Goal: Check status: Check status

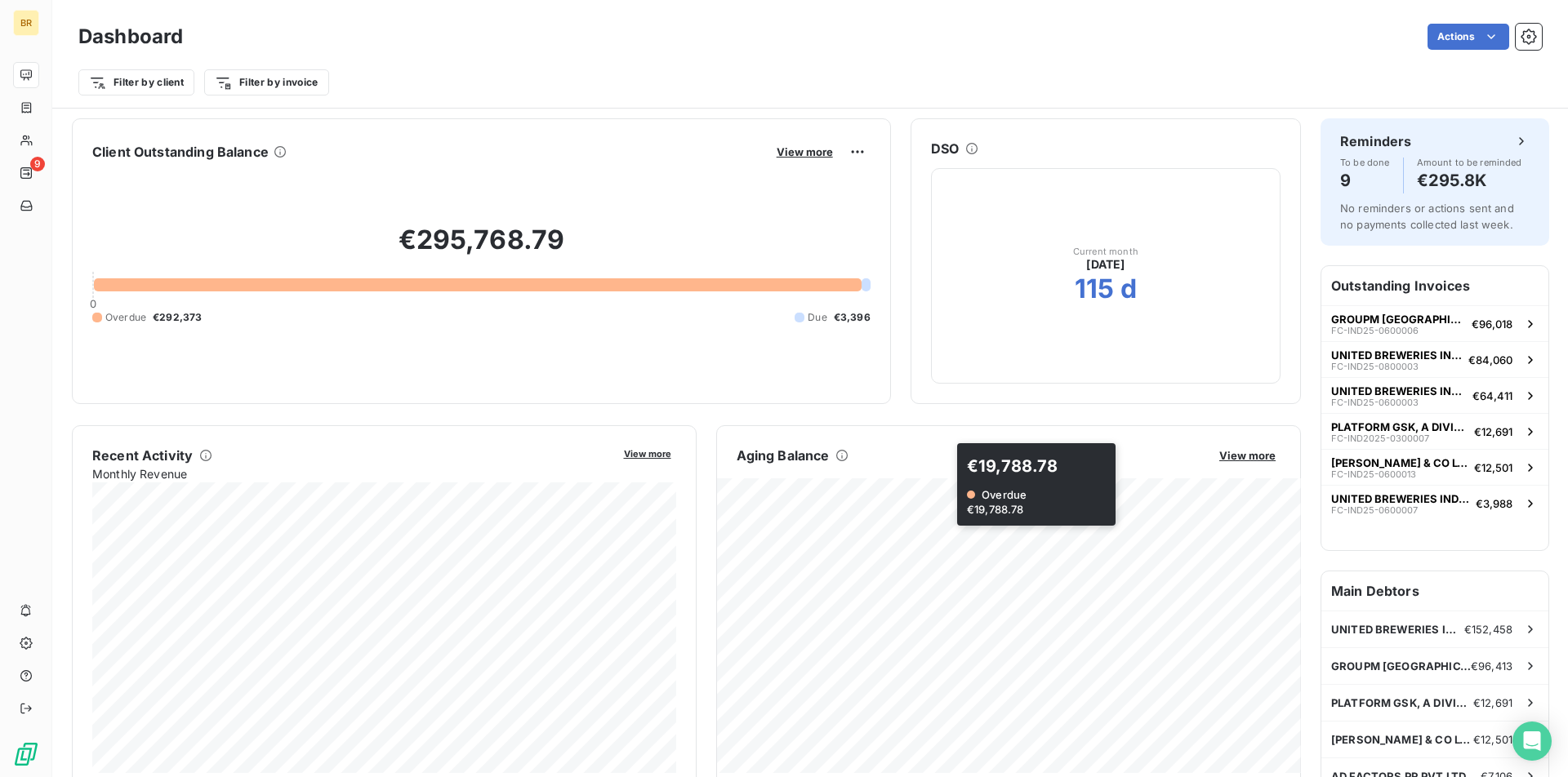
scroll to position [181, 0]
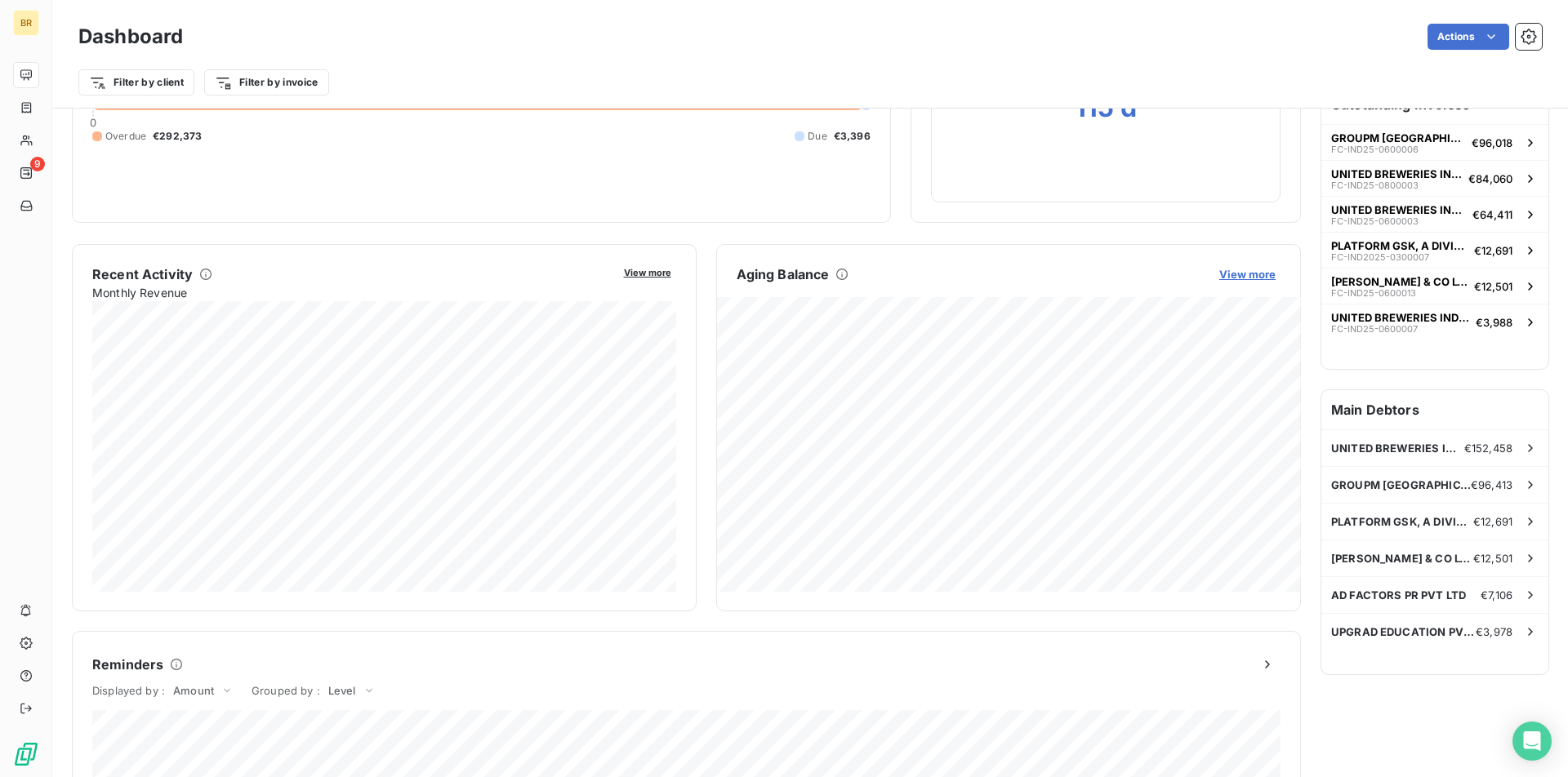
click at [1259, 274] on span "View more" at bounding box center [1248, 274] width 56 height 13
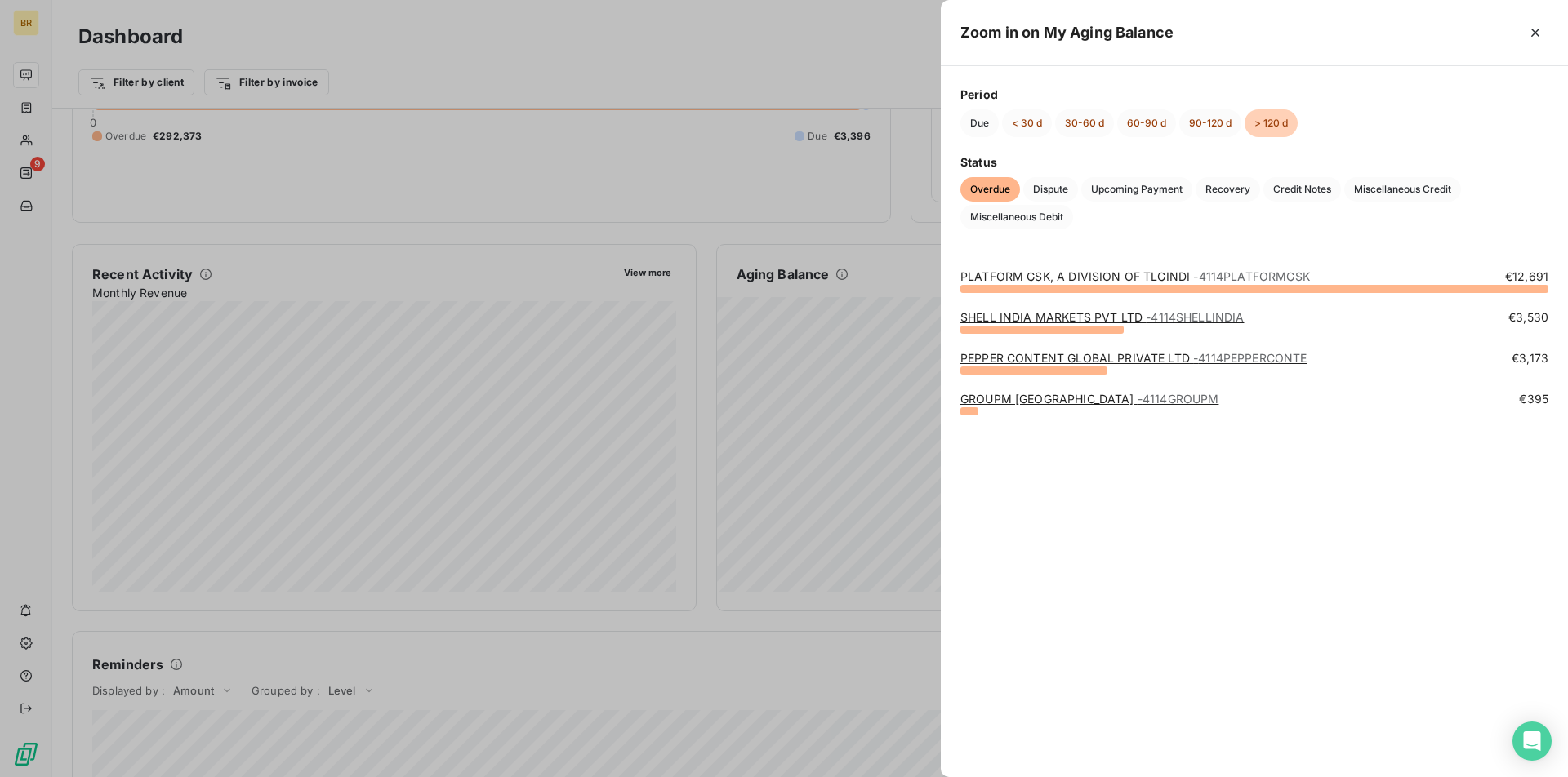
click at [1051, 317] on link "SHELL INDIA MARKETS PVT LTD - 4114SHELLINDIA" at bounding box center [1102, 317] width 284 height 14
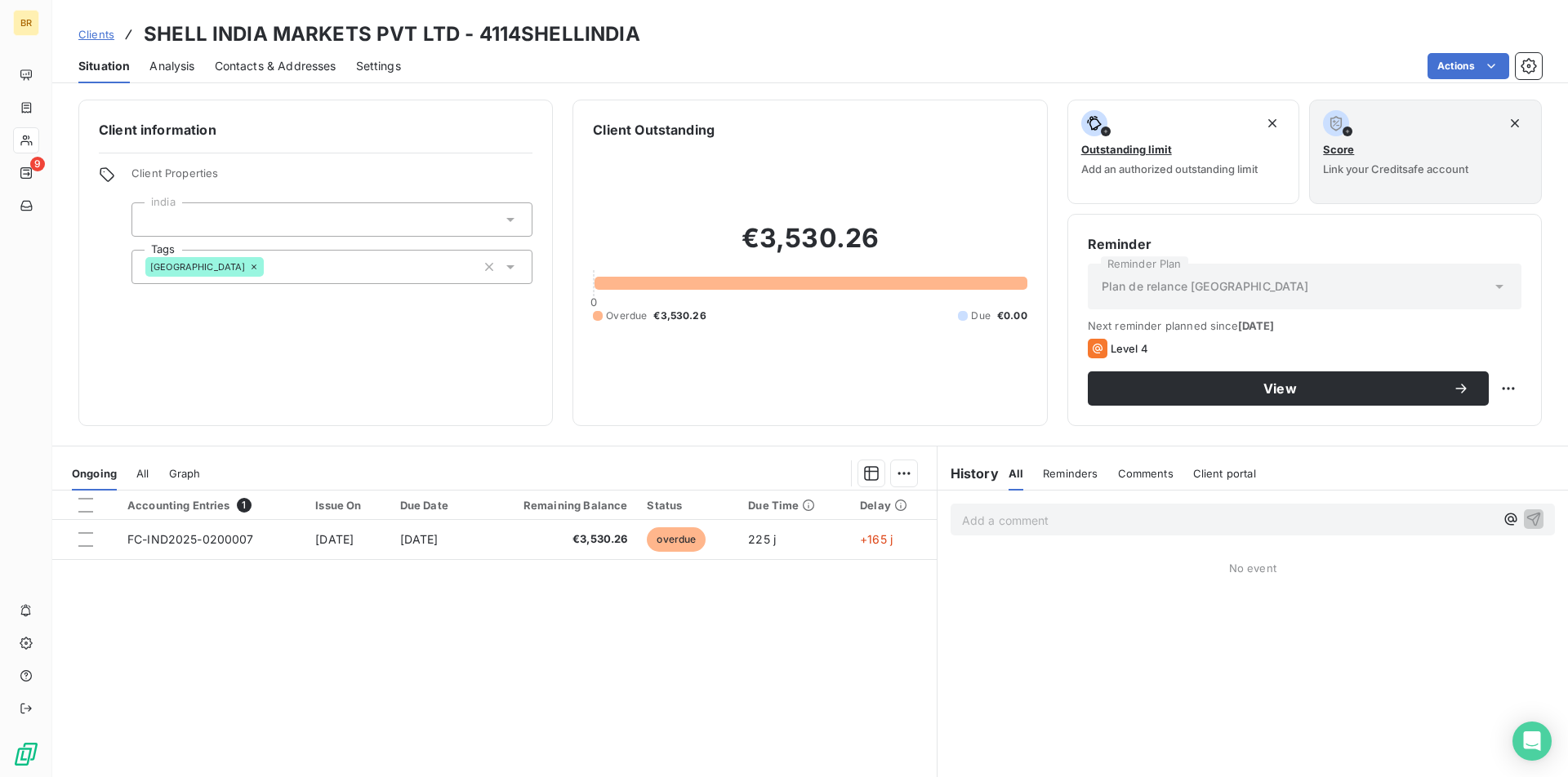
click at [1057, 520] on p "Add a comment ﻿" at bounding box center [1228, 521] width 532 height 21
click at [1539, 518] on icon "button" at bounding box center [1534, 518] width 14 height 14
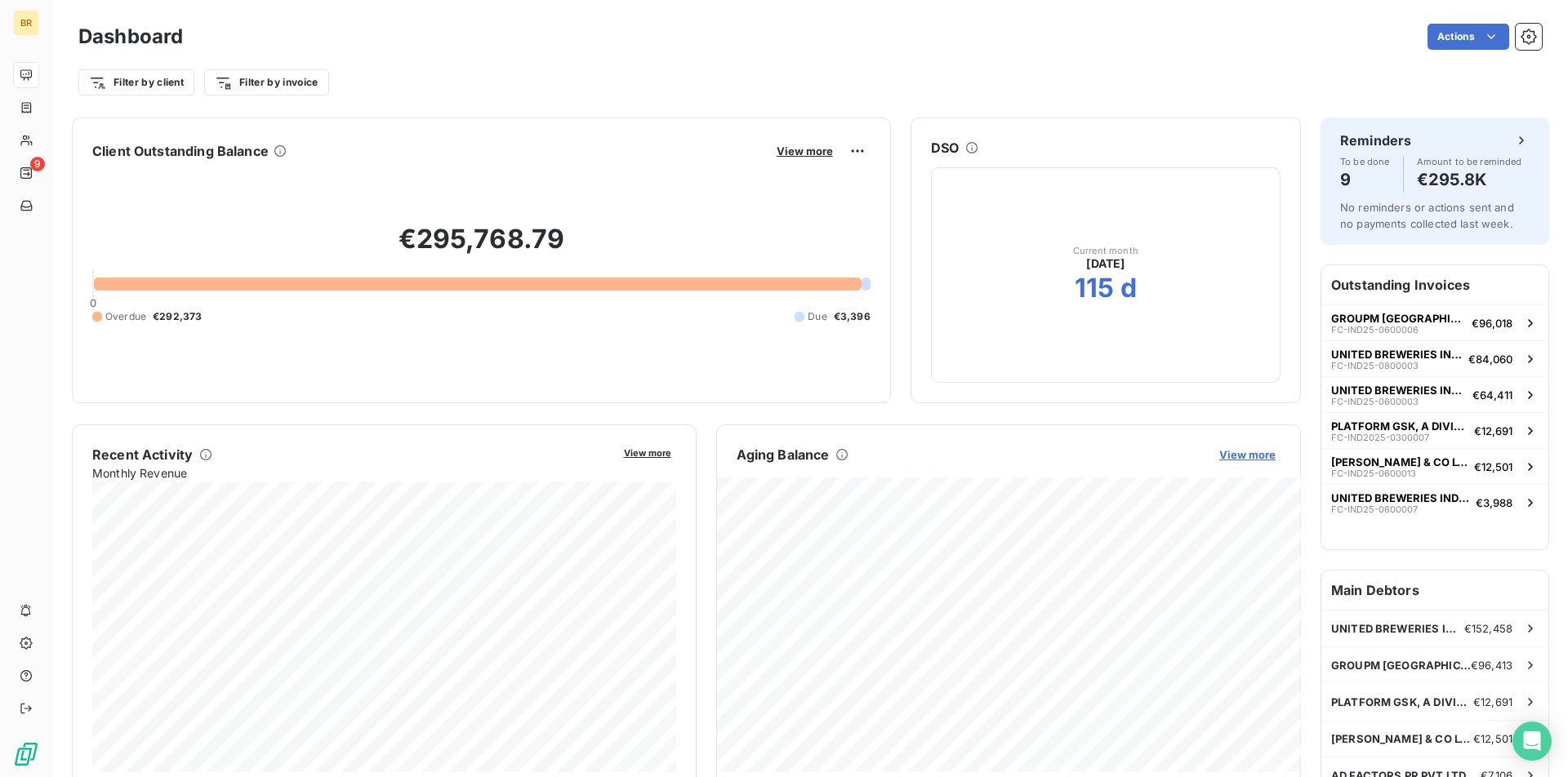
click at [1264, 449] on span "View more" at bounding box center [1248, 455] width 56 height 13
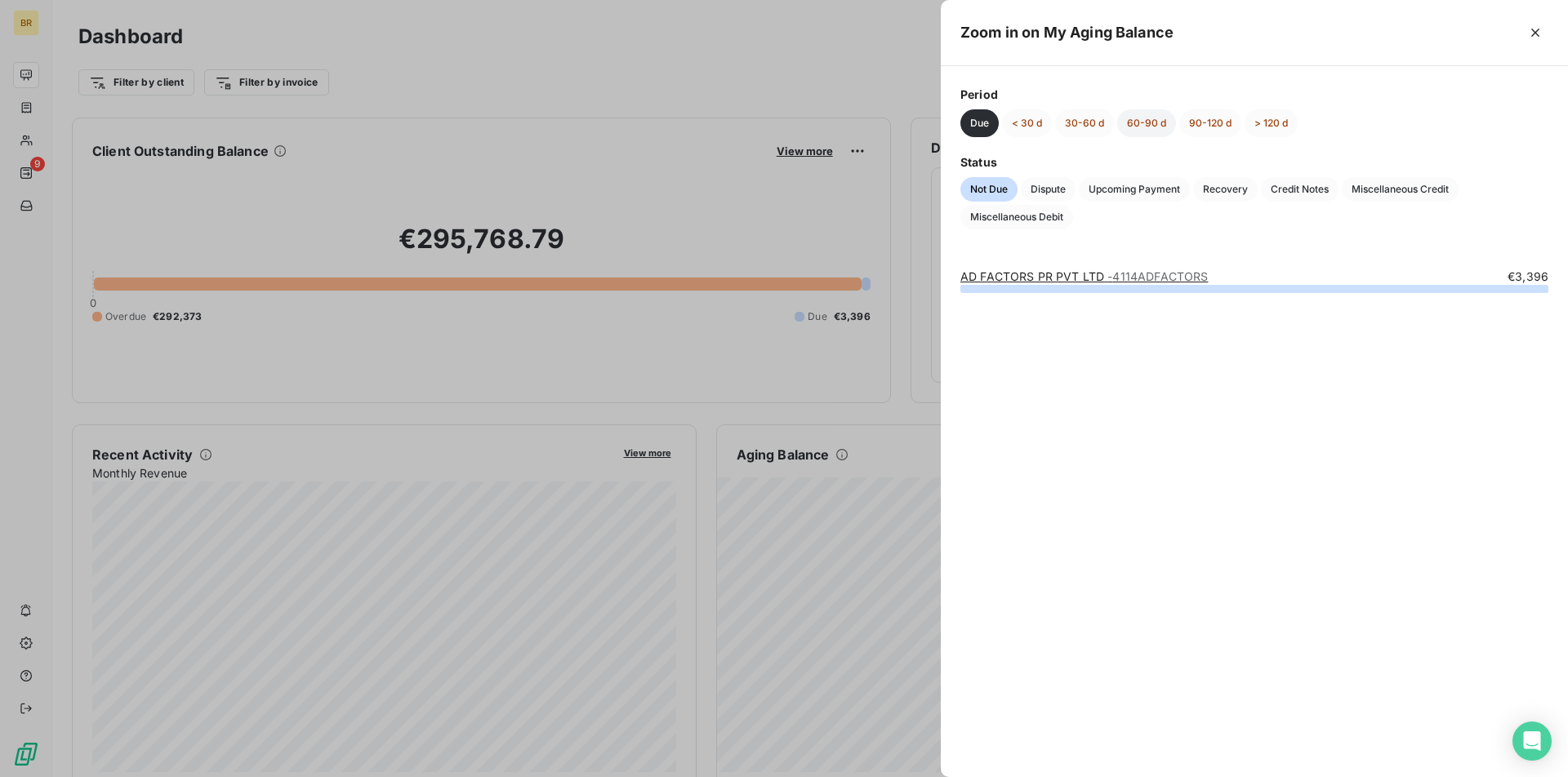
click at [1153, 122] on button "60-90 d" at bounding box center [1146, 124] width 59 height 28
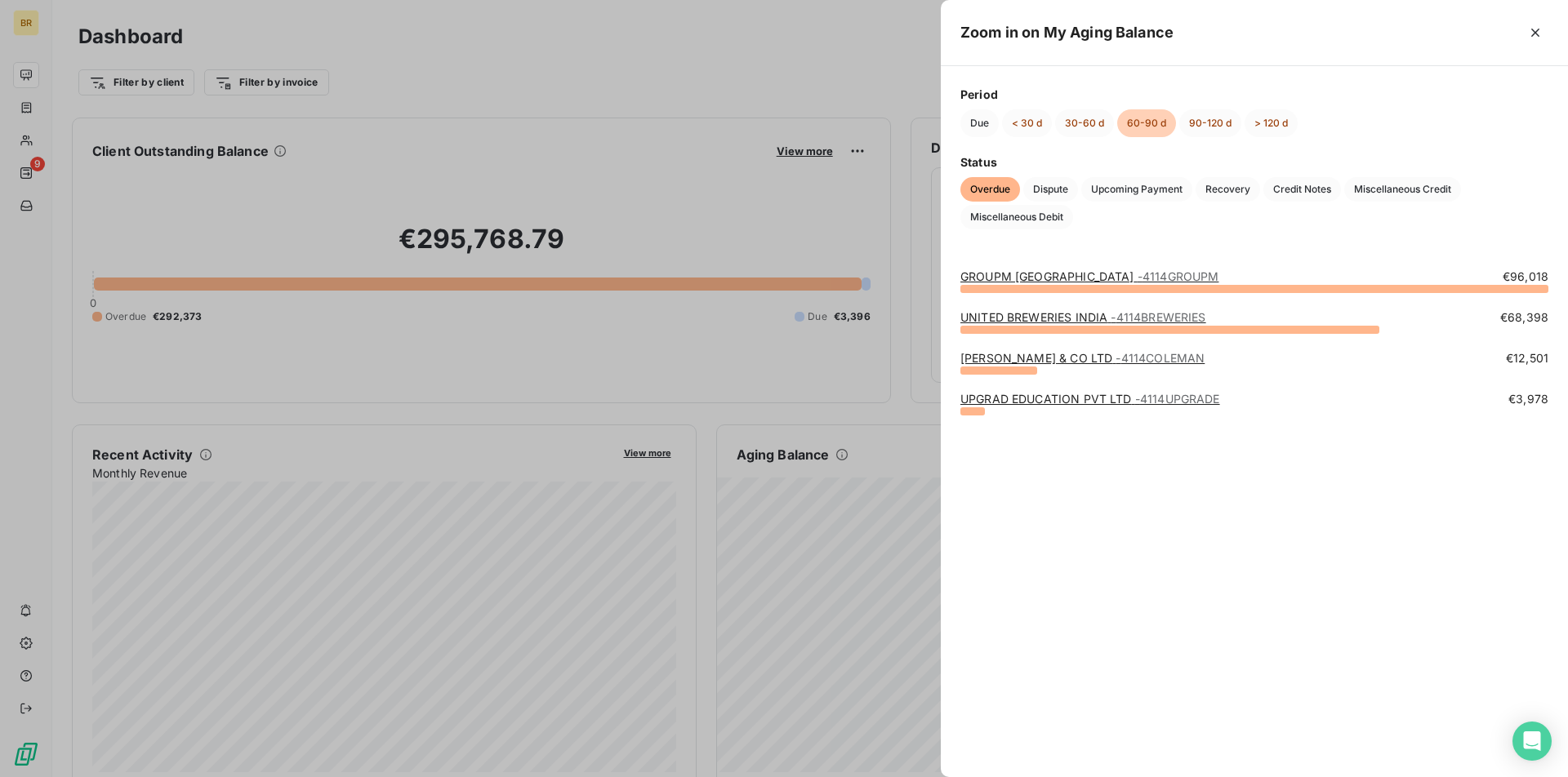
click at [710, 312] on div at bounding box center [784, 388] width 1568 height 777
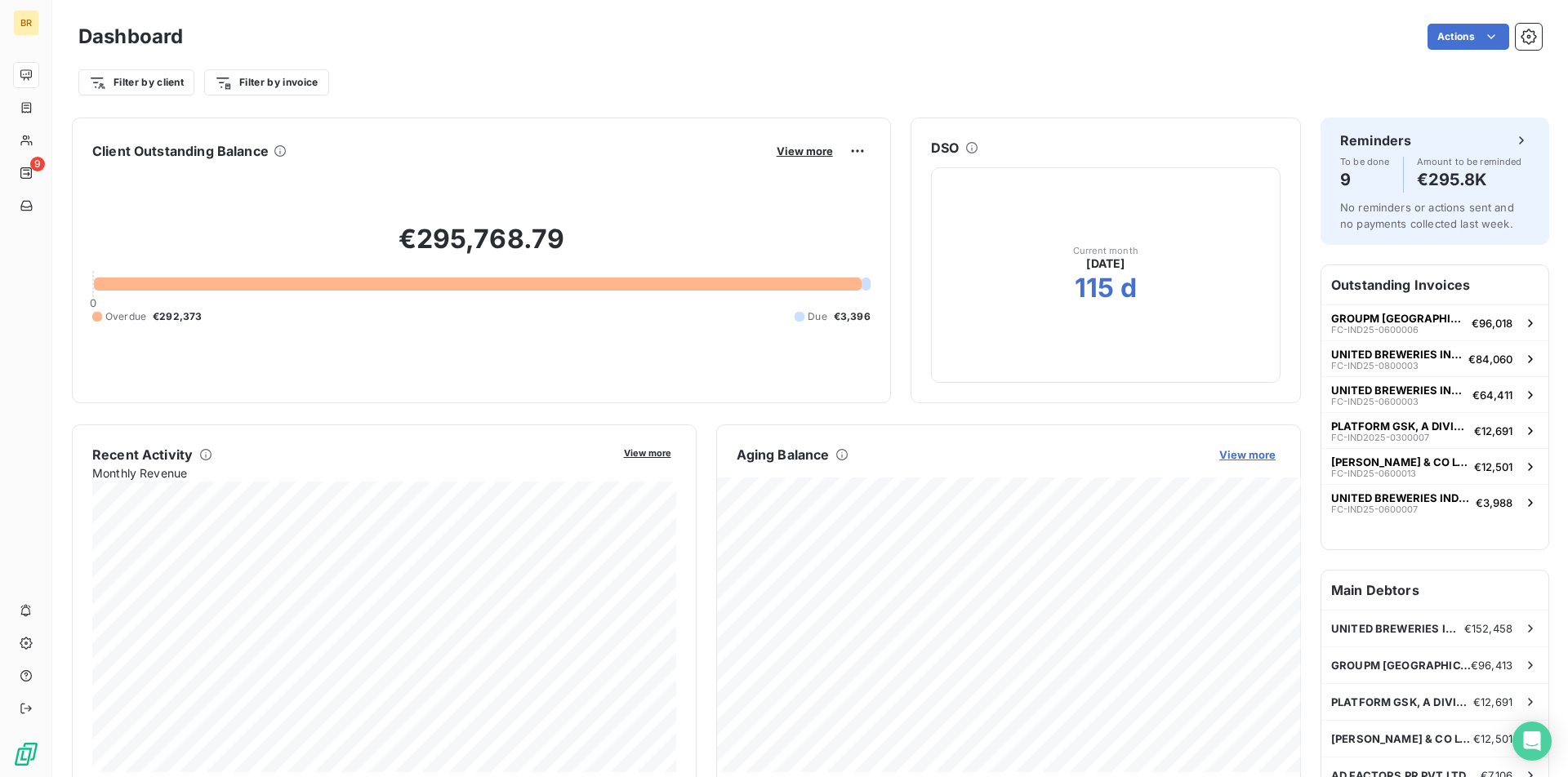
click at [1240, 451] on span "View more" at bounding box center [1248, 455] width 56 height 13
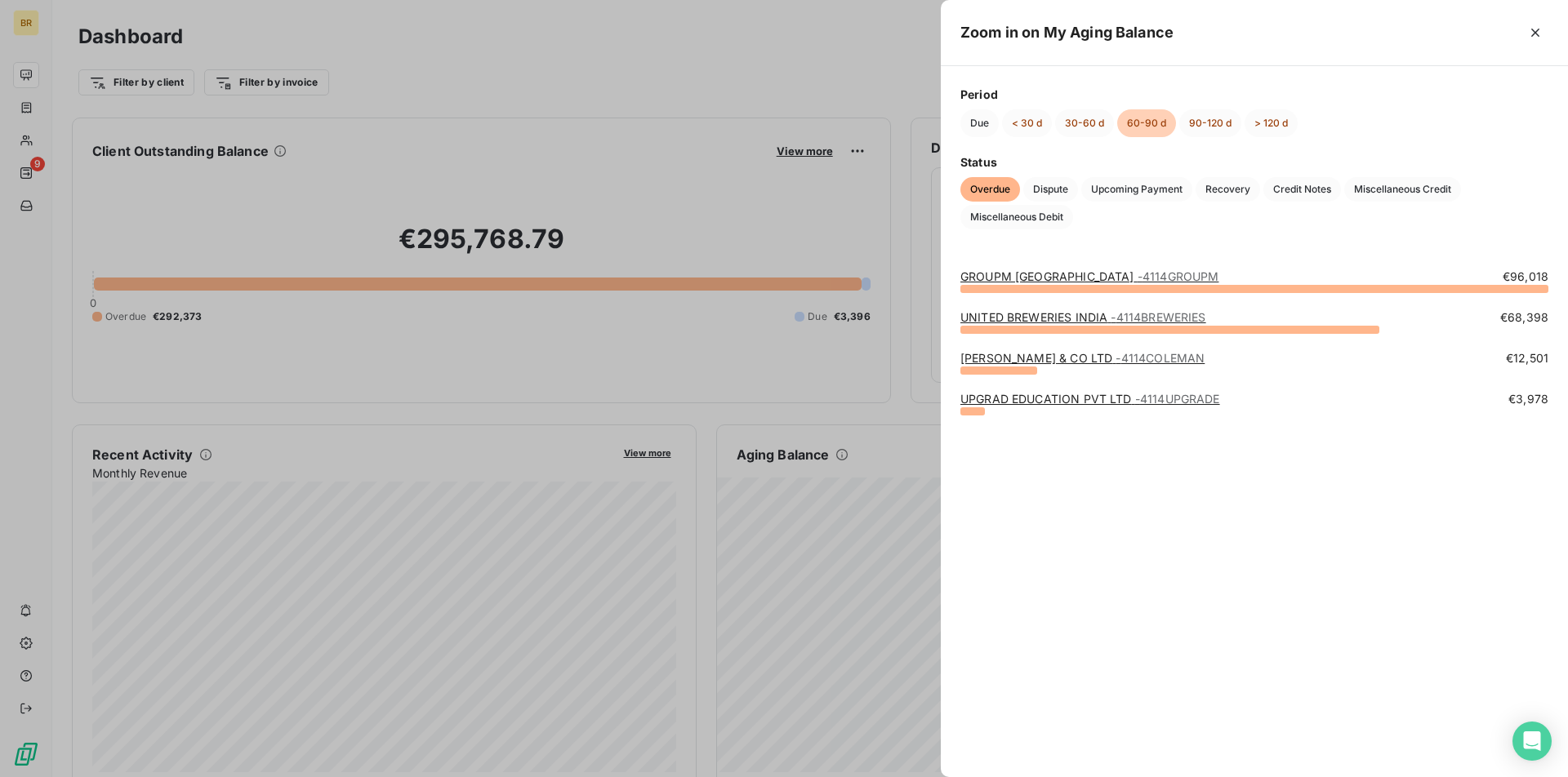
click at [983, 314] on link "UNITED BREWERIES INDIA - 4114BREWERIES" at bounding box center [1084, 317] width 246 height 14
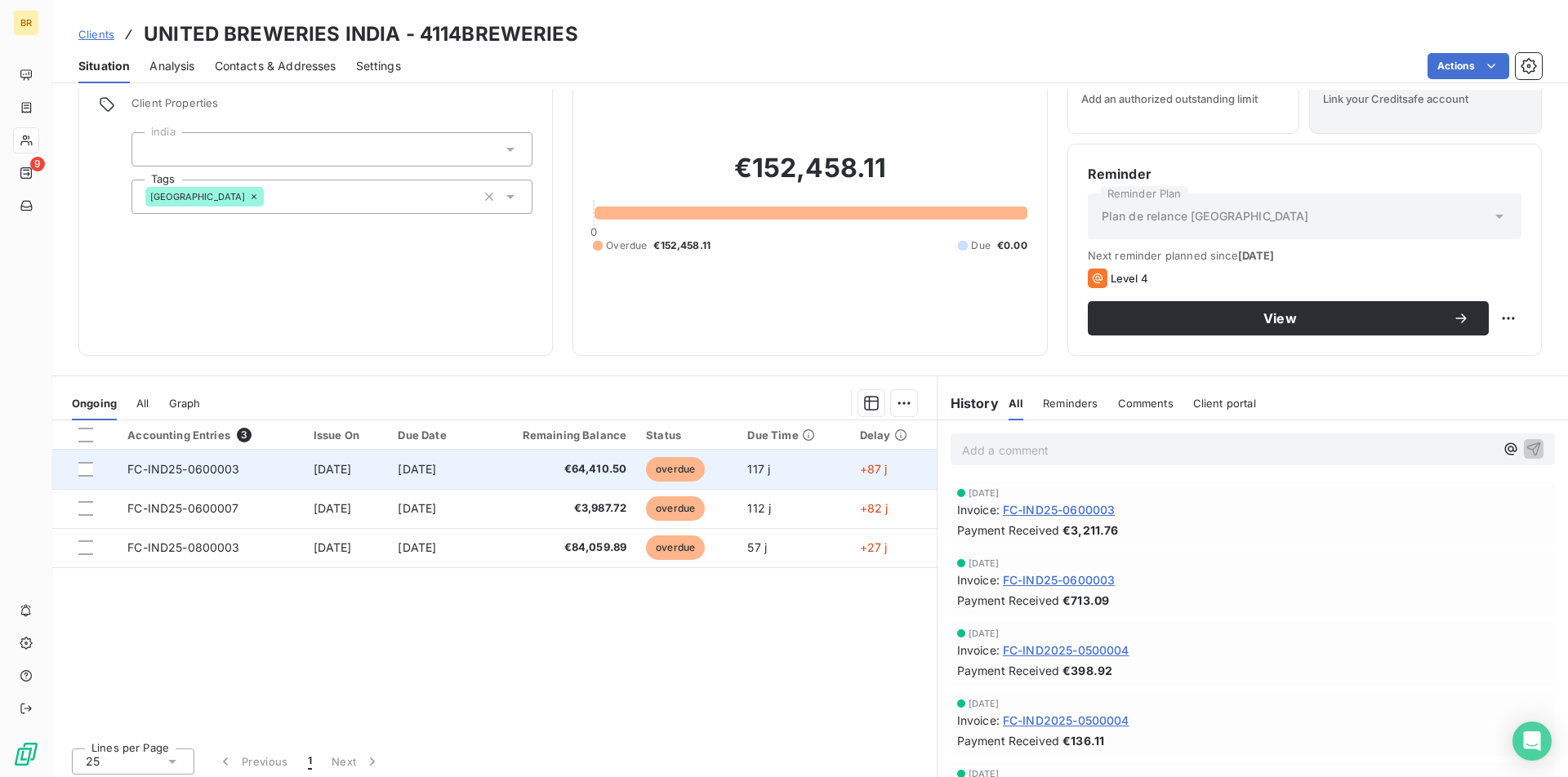
scroll to position [76, 0]
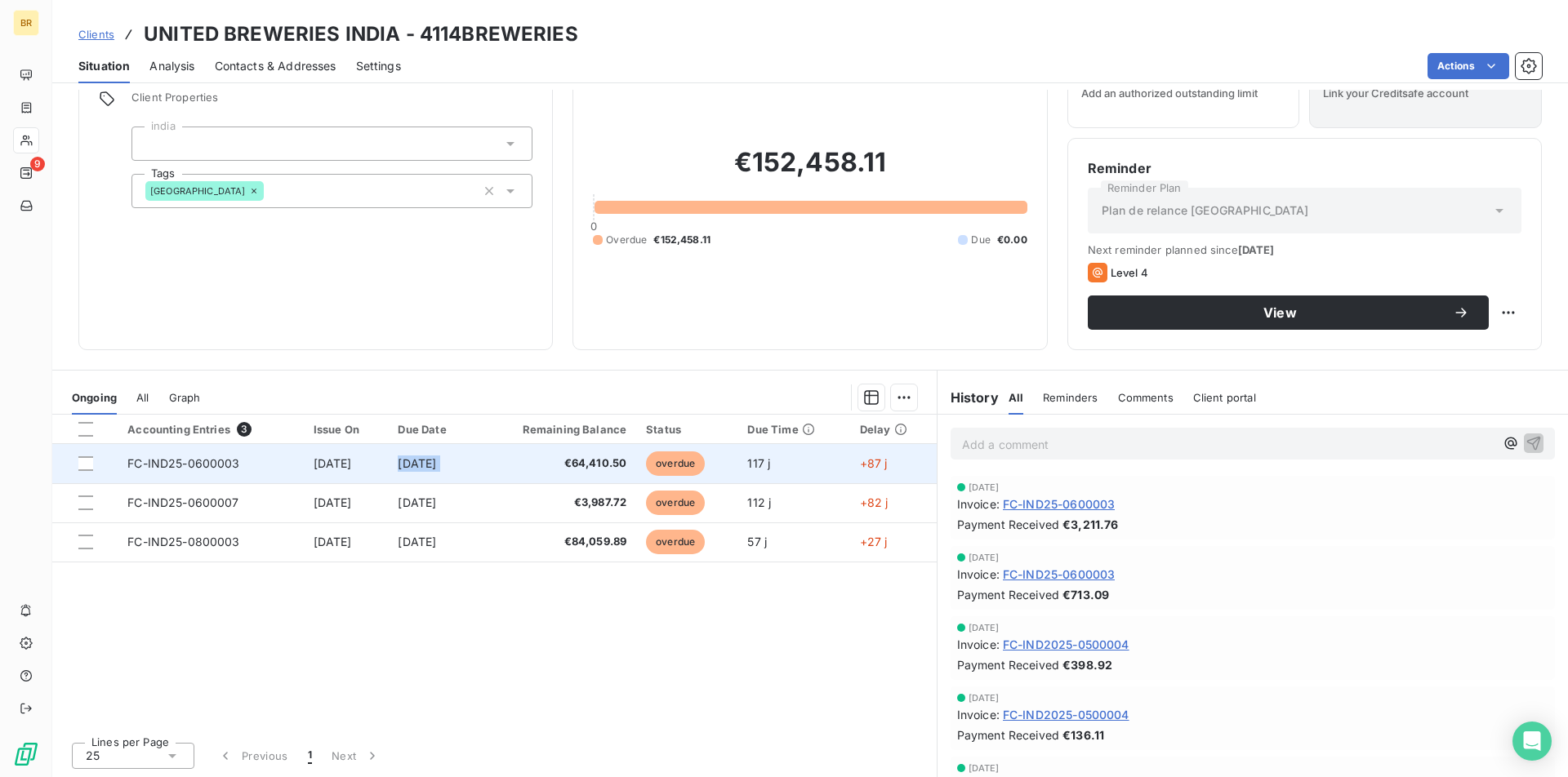
copy span "[DATE]"
drag, startPoint x: 525, startPoint y: 467, endPoint x: 408, endPoint y: 465, distance: 117.0
click at [408, 465] on tr "FC-IND25-0600003 [DATE] [DATE] €64,410.50 overdue 117 j +87 j" at bounding box center [495, 464] width 884 height 39
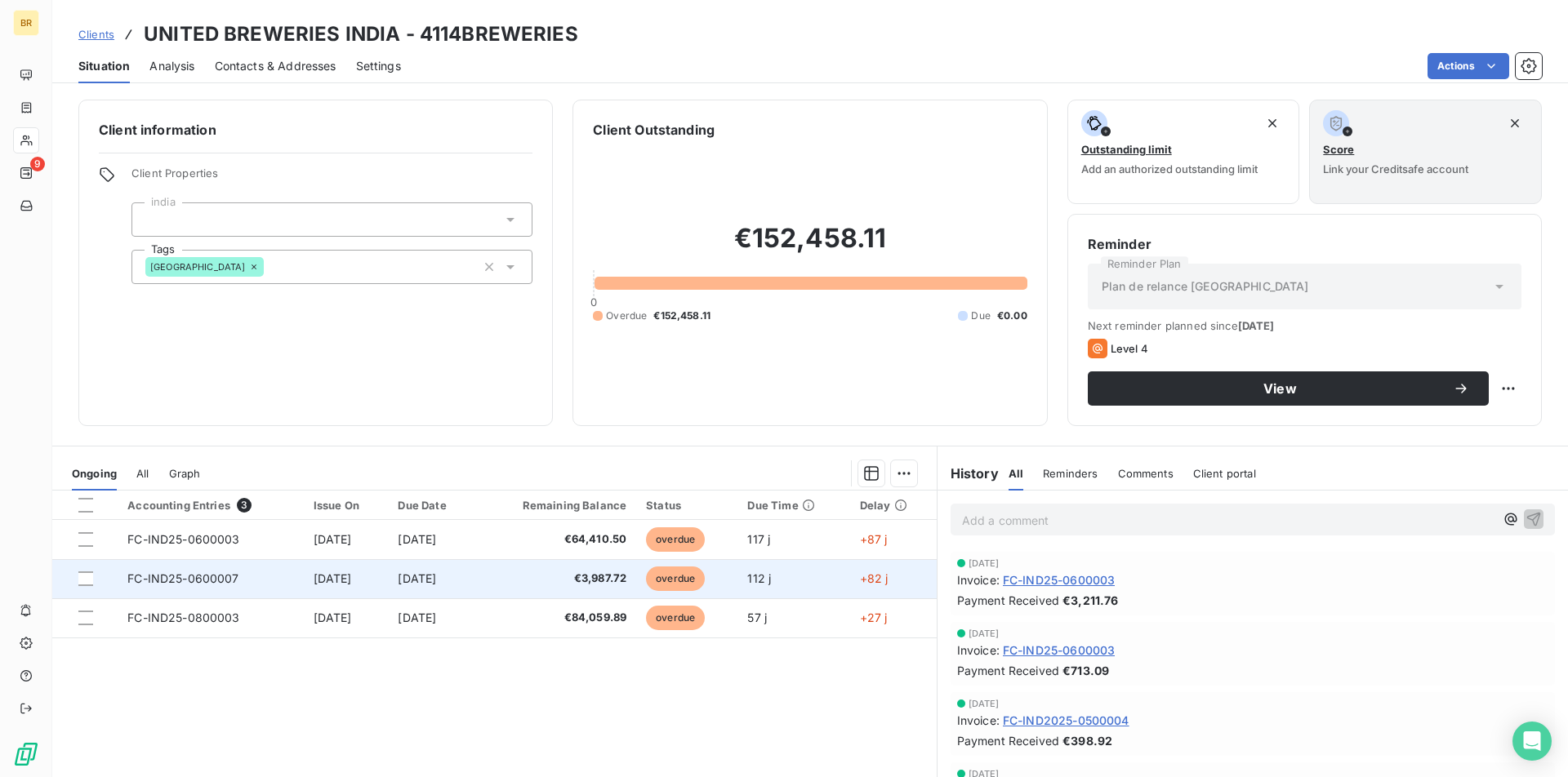
click at [476, 569] on td "[DATE]" at bounding box center [432, 579] width 88 height 39
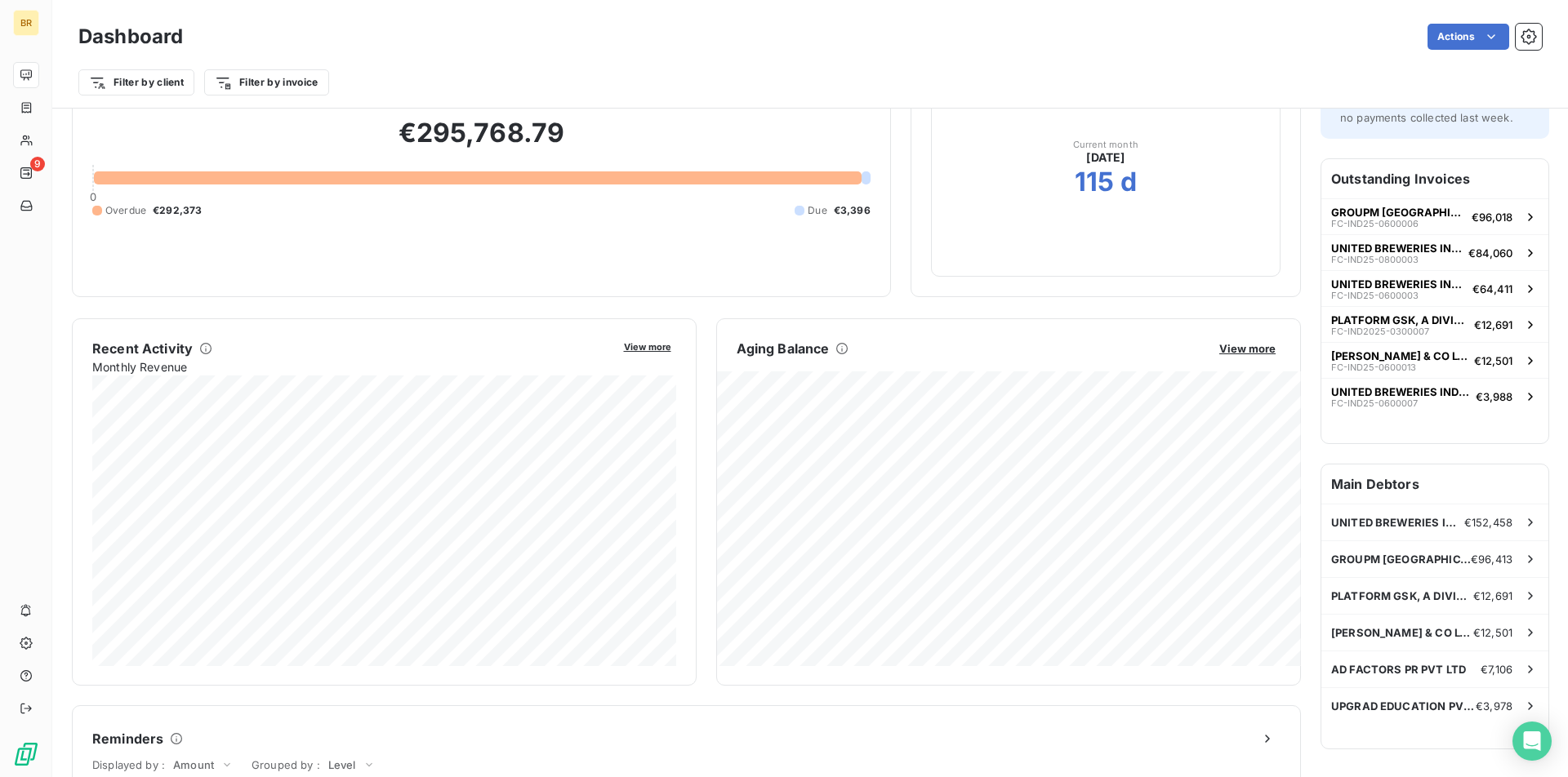
scroll to position [111, 0]
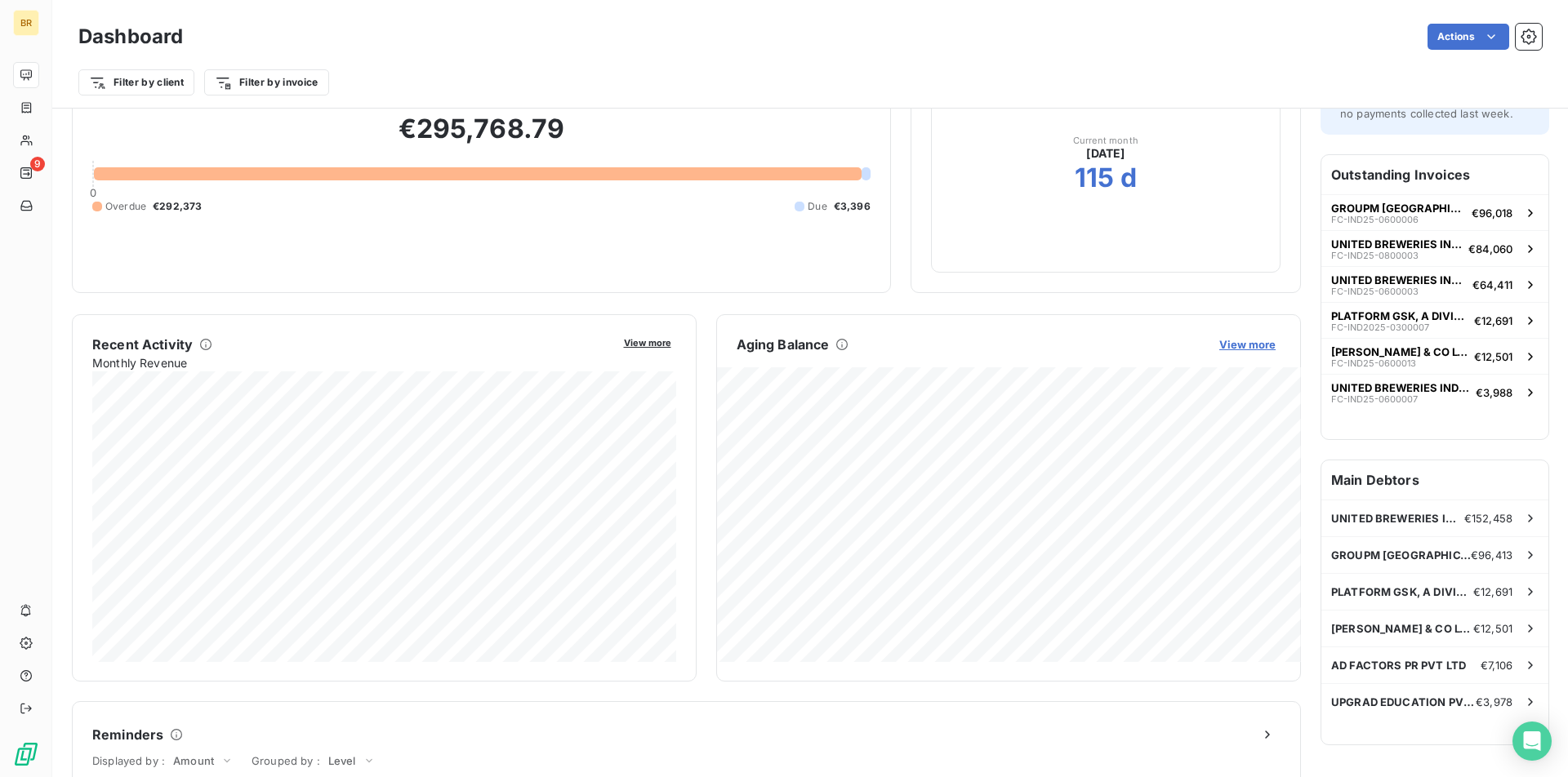
click at [1260, 343] on span "View more" at bounding box center [1248, 344] width 56 height 13
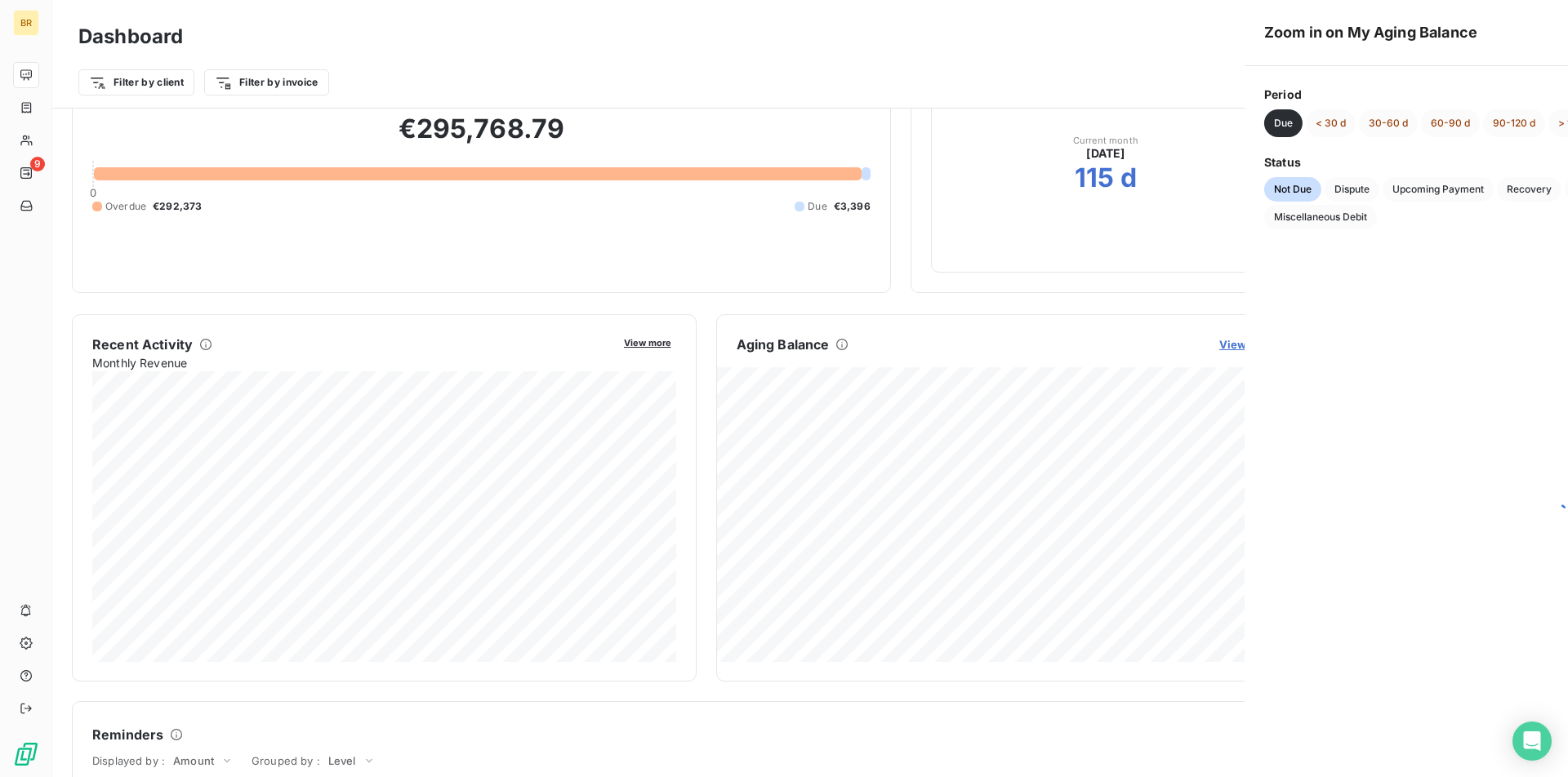
click at [1260, 776] on div "Zoom in on My Aging Balance Period Due < 30 d 30-60 d 60-90 d 90-120 d > 120 d …" at bounding box center [784, 777] width 1568 height 0
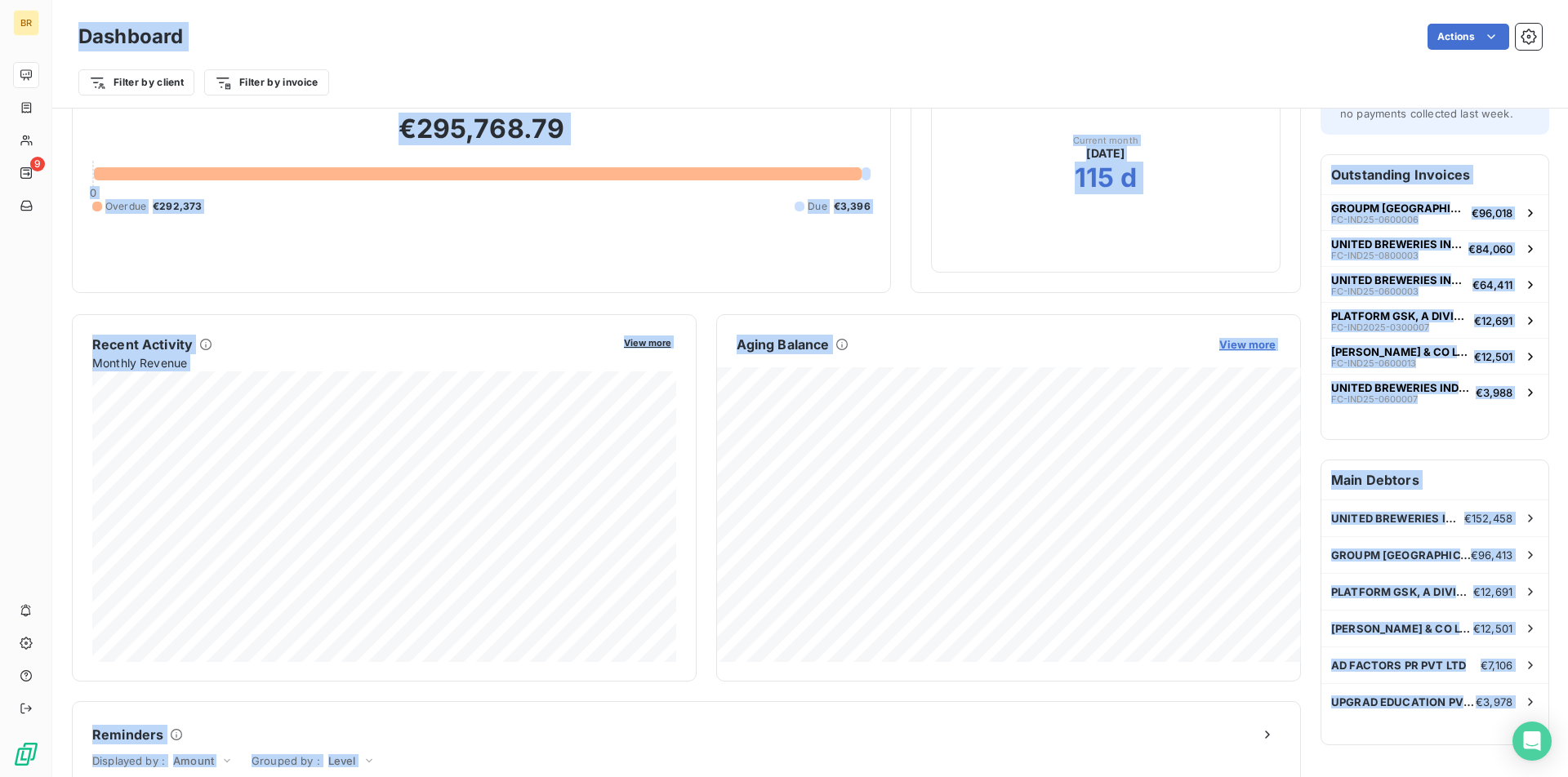
click at [1253, 340] on span "View more" at bounding box center [1248, 344] width 56 height 13
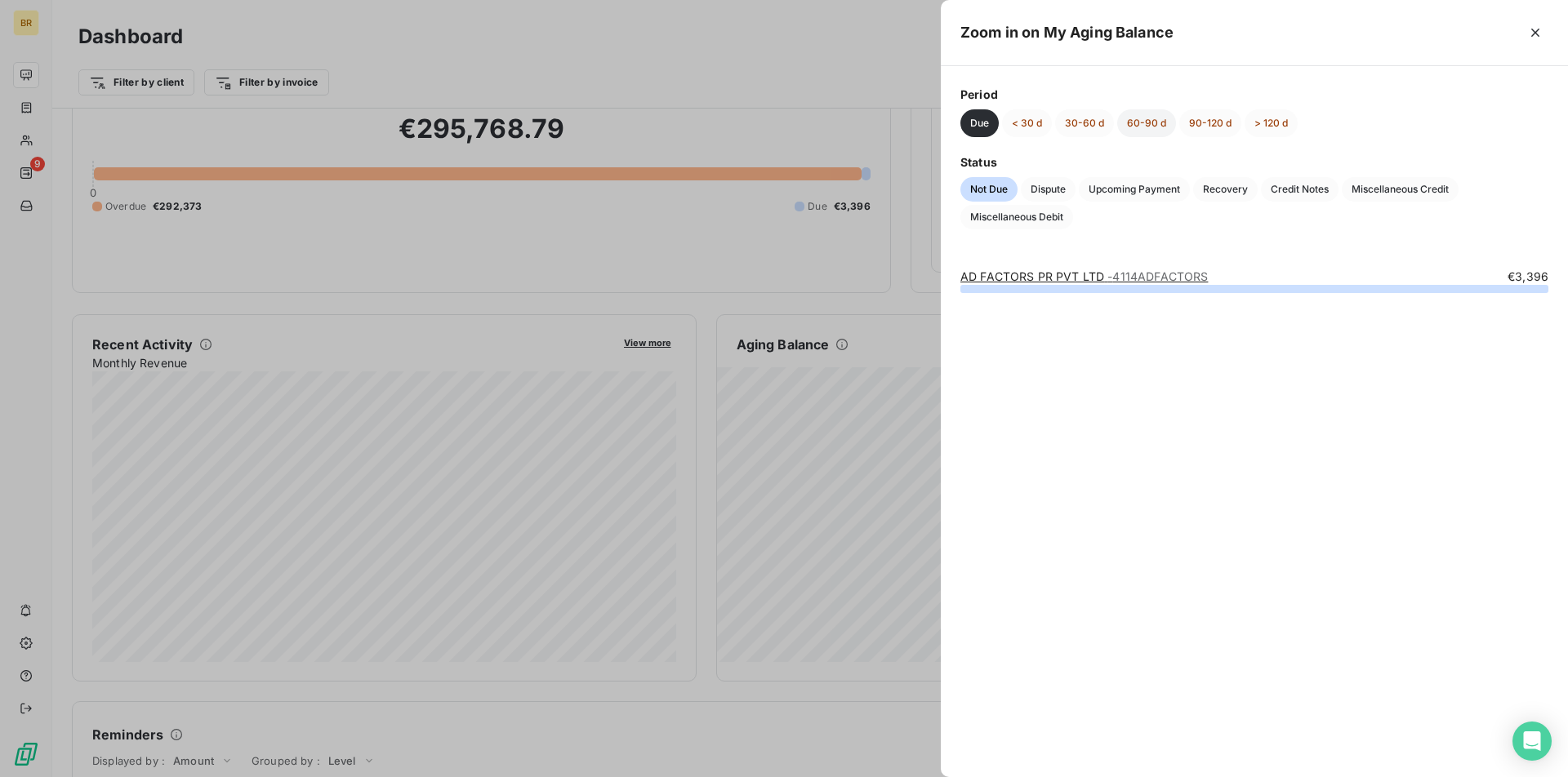
click at [1155, 117] on button "60-90 d" at bounding box center [1146, 124] width 59 height 28
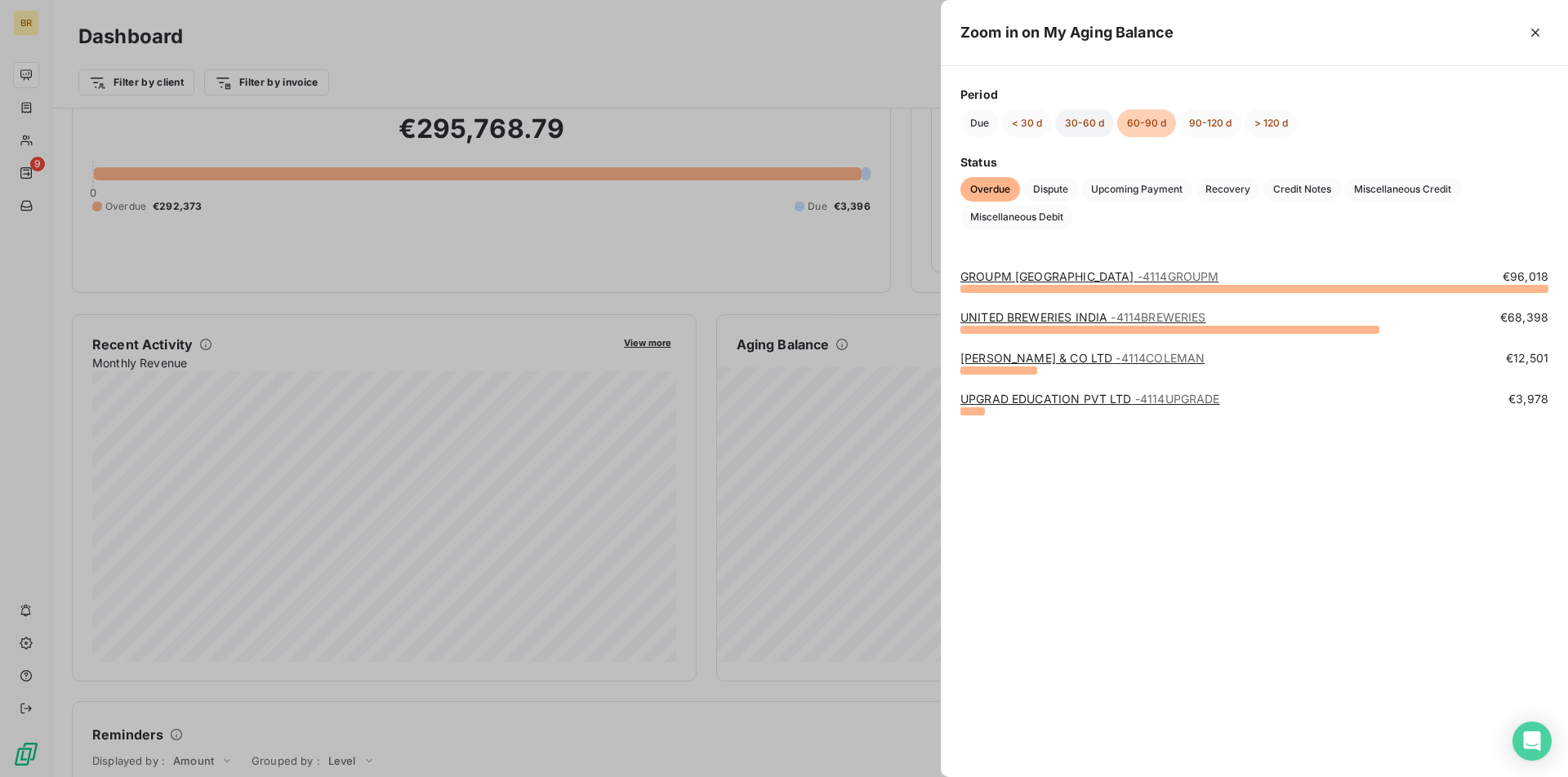
click at [1078, 122] on button "30-60 d" at bounding box center [1084, 124] width 59 height 28
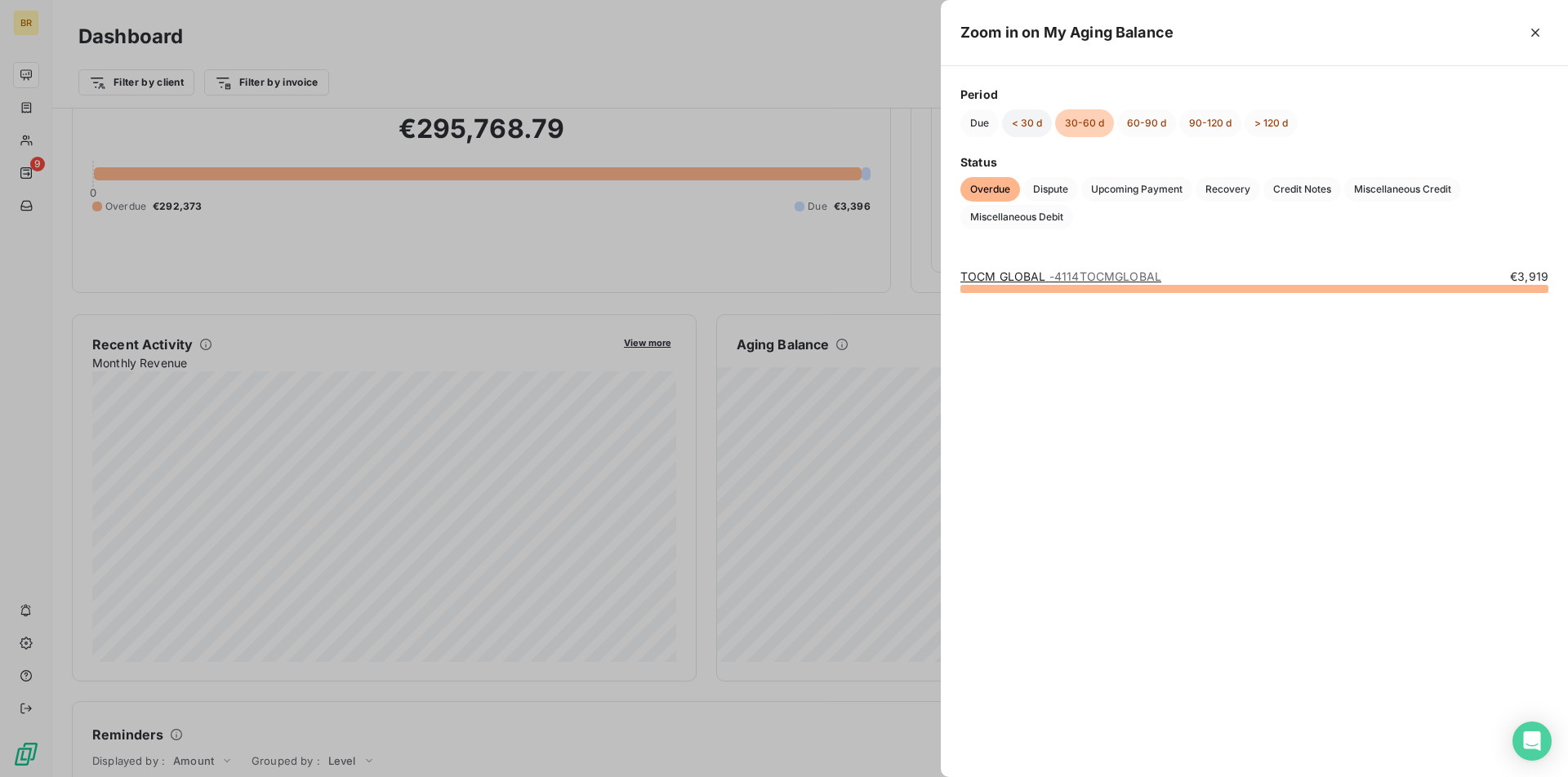
click at [1020, 126] on button "< 30 d" at bounding box center [1026, 124] width 50 height 28
